Goal: Task Accomplishment & Management: Use online tool/utility

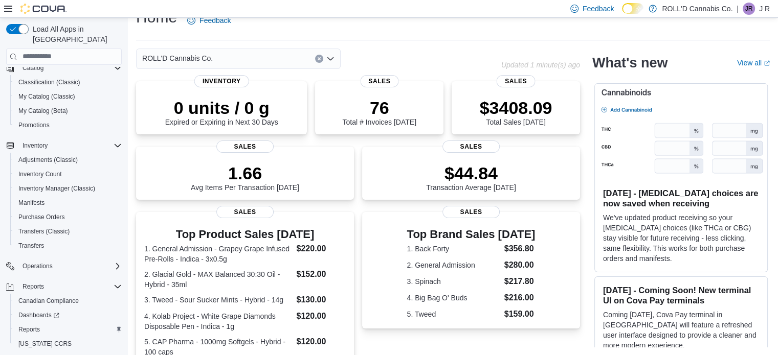
scroll to position [117, 0]
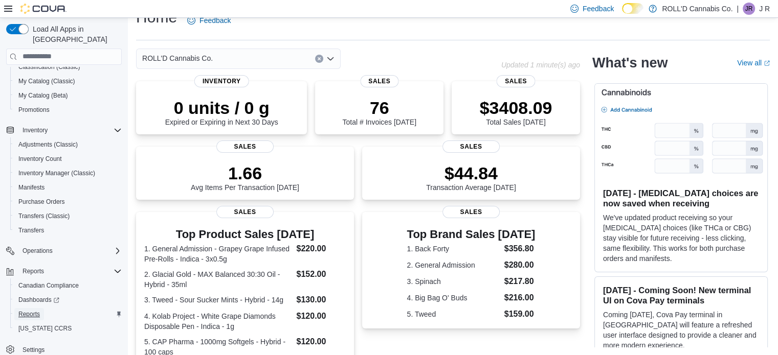
click at [25, 310] on span "Reports" at bounding box center [28, 314] width 21 height 8
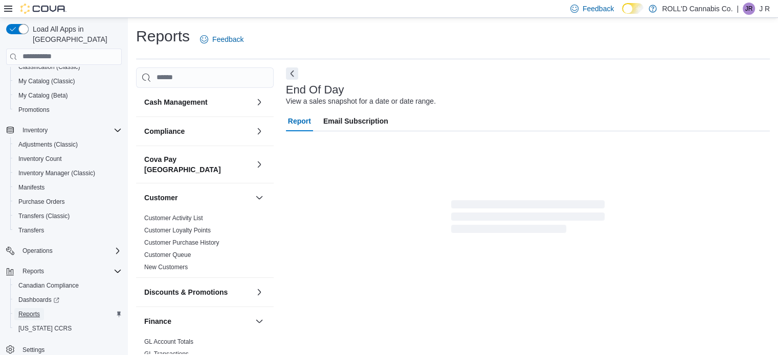
scroll to position [7, 0]
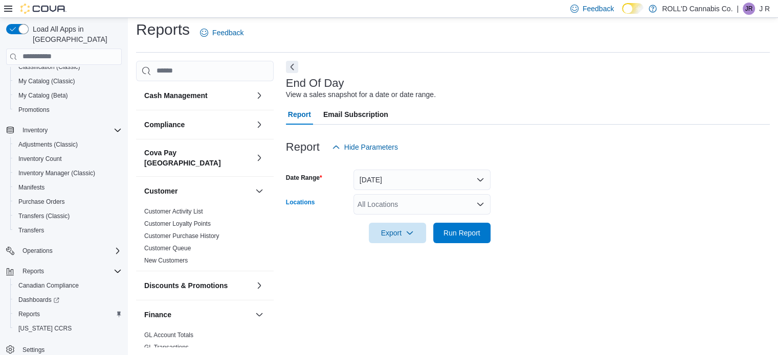
click at [415, 210] on div "All Locations" at bounding box center [421, 204] width 137 height 20
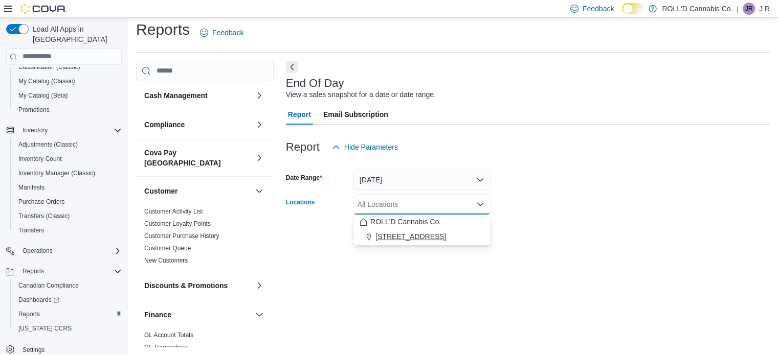
click at [409, 242] on button "[STREET_ADDRESS]" at bounding box center [421, 237] width 137 height 15
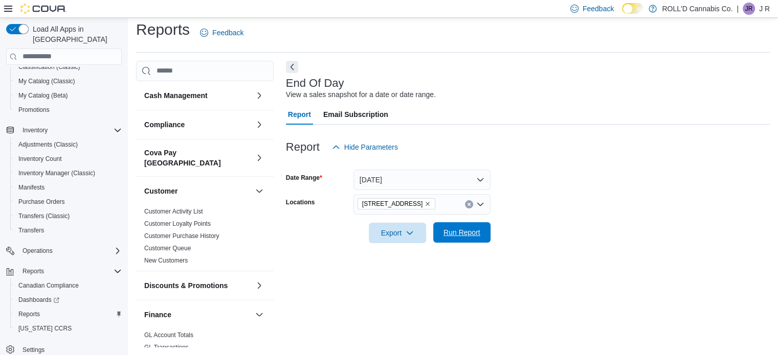
click at [466, 237] on span "Run Report" at bounding box center [461, 232] width 45 height 20
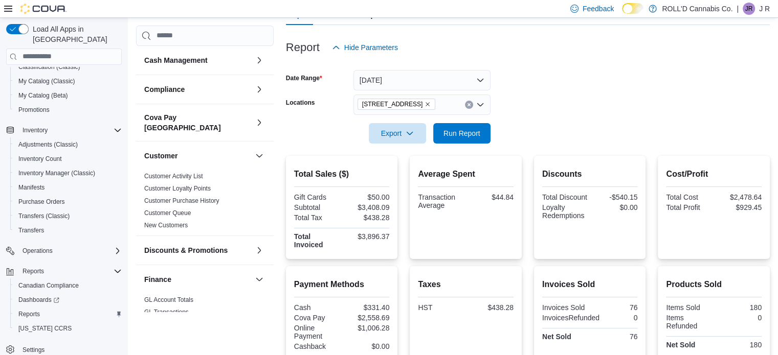
scroll to position [251, 0]
